Goal: Information Seeking & Learning: Understand process/instructions

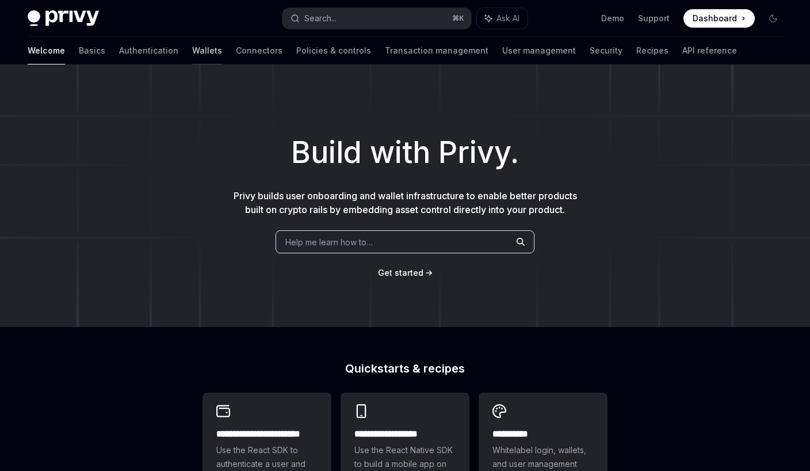
click at [192, 50] on link "Wallets" at bounding box center [207, 51] width 30 height 28
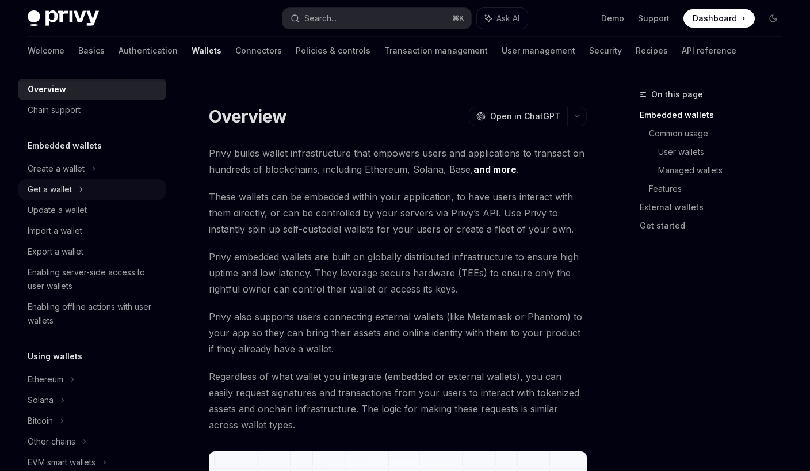
scroll to position [14, 0]
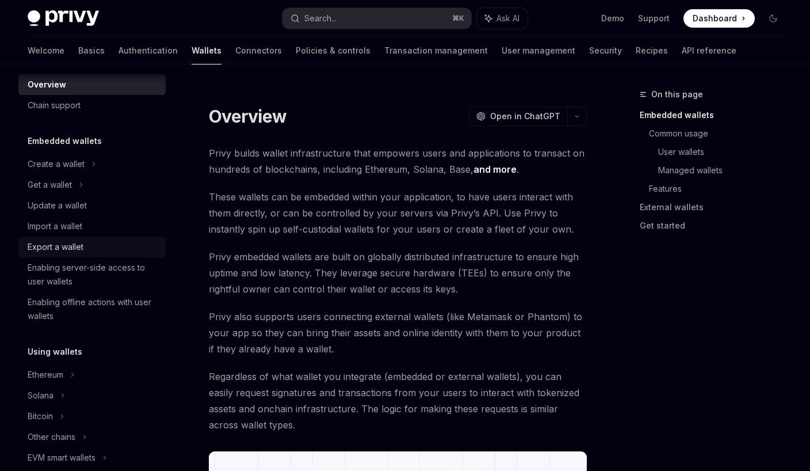
click at [62, 242] on div "Export a wallet" at bounding box center [56, 247] width 56 height 14
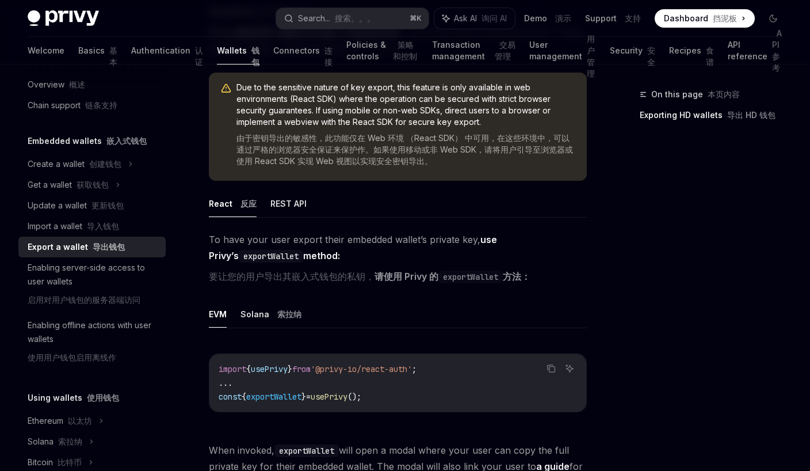
scroll to position [196, 0]
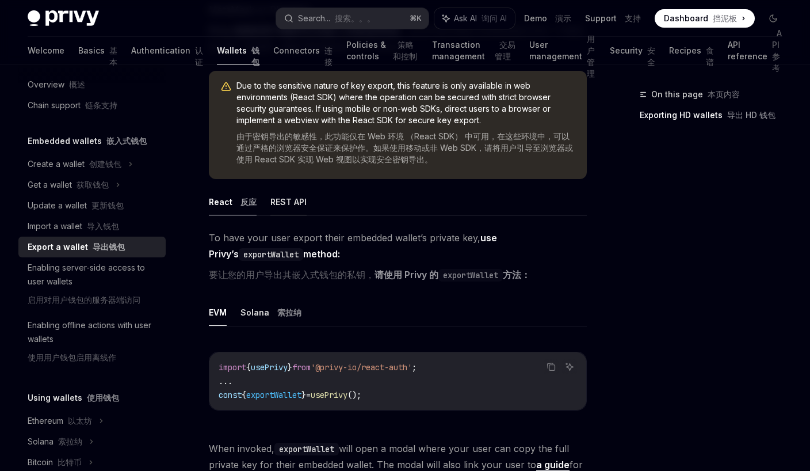
click at [291, 204] on button "REST API" at bounding box center [289, 201] width 36 height 27
type textarea "*"
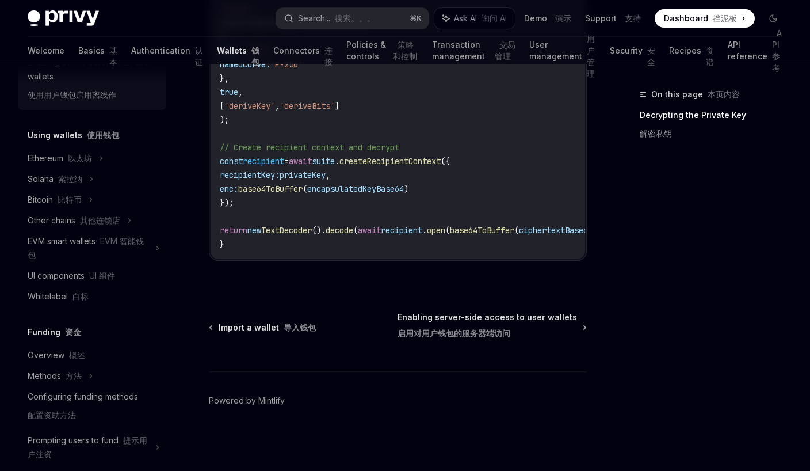
scroll to position [277, 0]
